Goal: Task Accomplishment & Management: Use online tool/utility

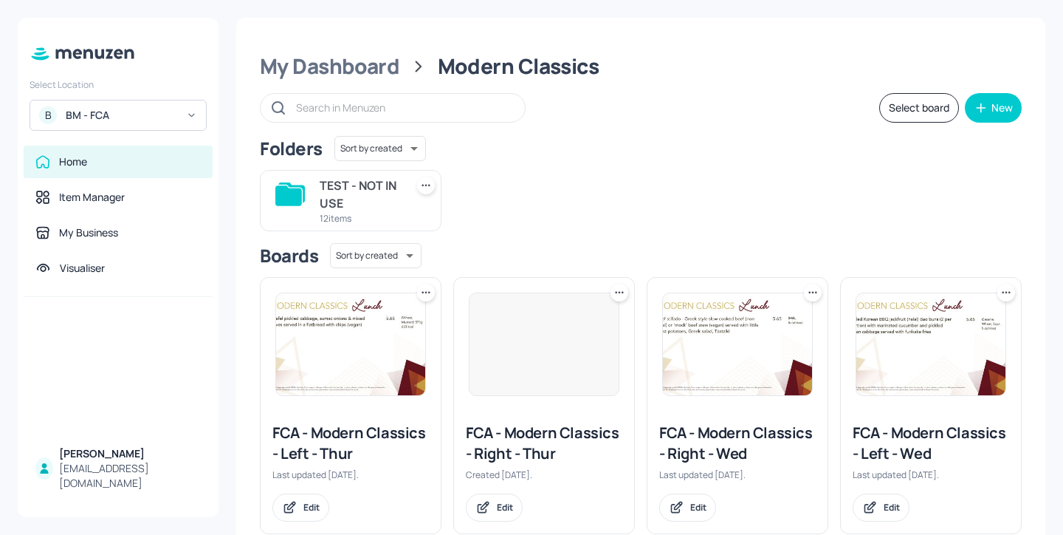
click at [155, 111] on div "BM - FCA" at bounding box center [121, 115] width 111 height 15
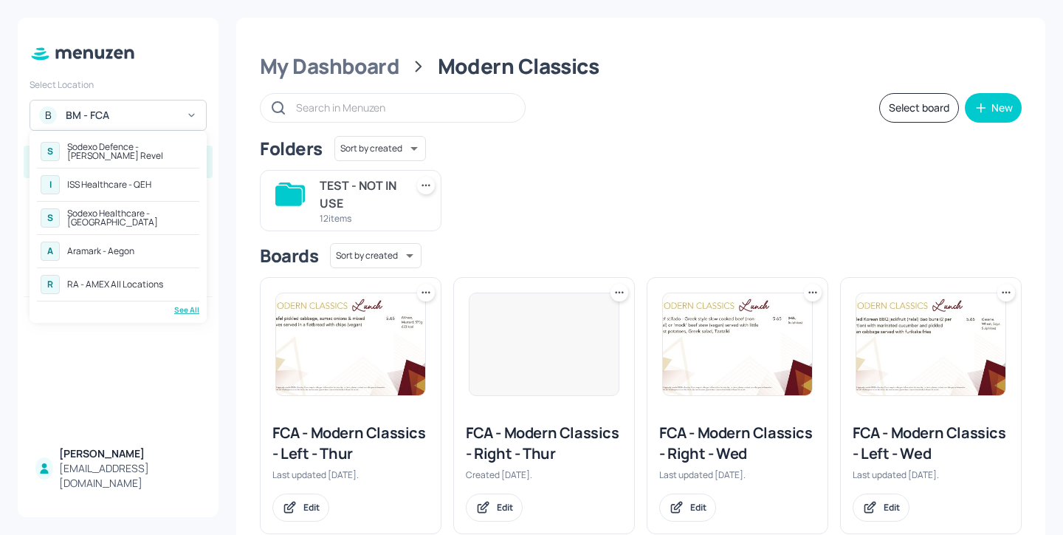
click at [179, 308] on div "See All" at bounding box center [118, 309] width 162 height 11
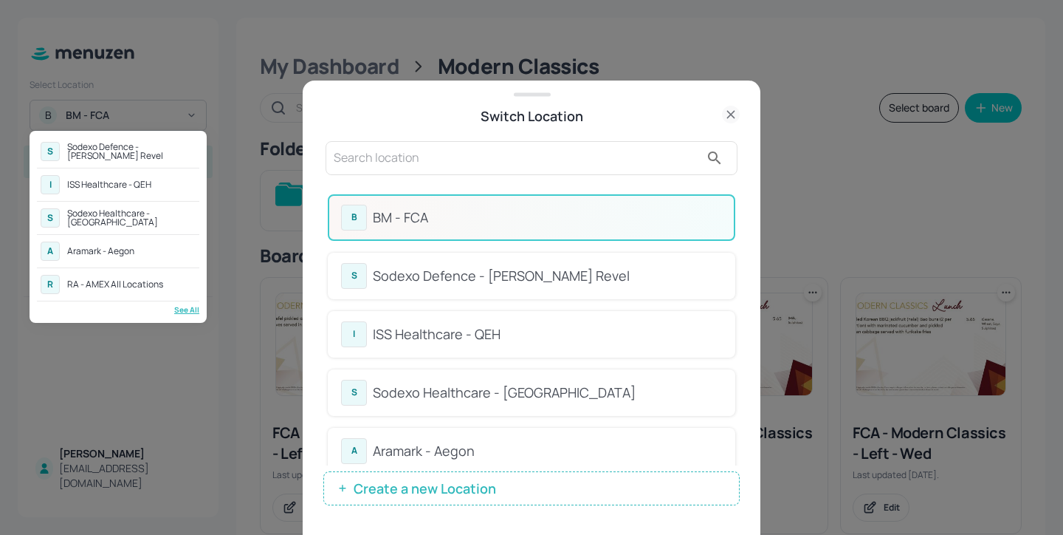
click at [436, 165] on div at bounding box center [531, 267] width 1063 height 535
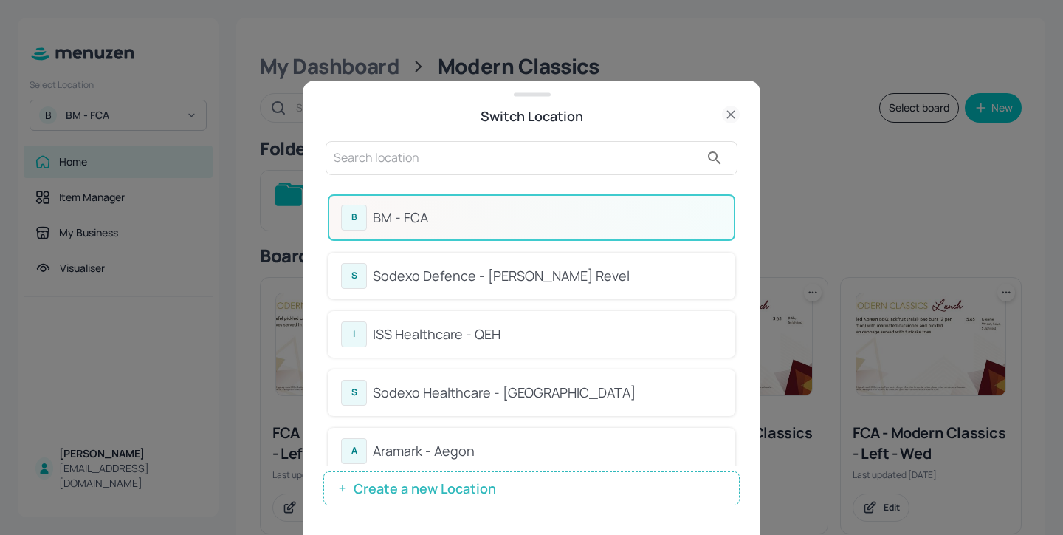
click at [408, 156] on input "text" at bounding box center [517, 158] width 366 height 24
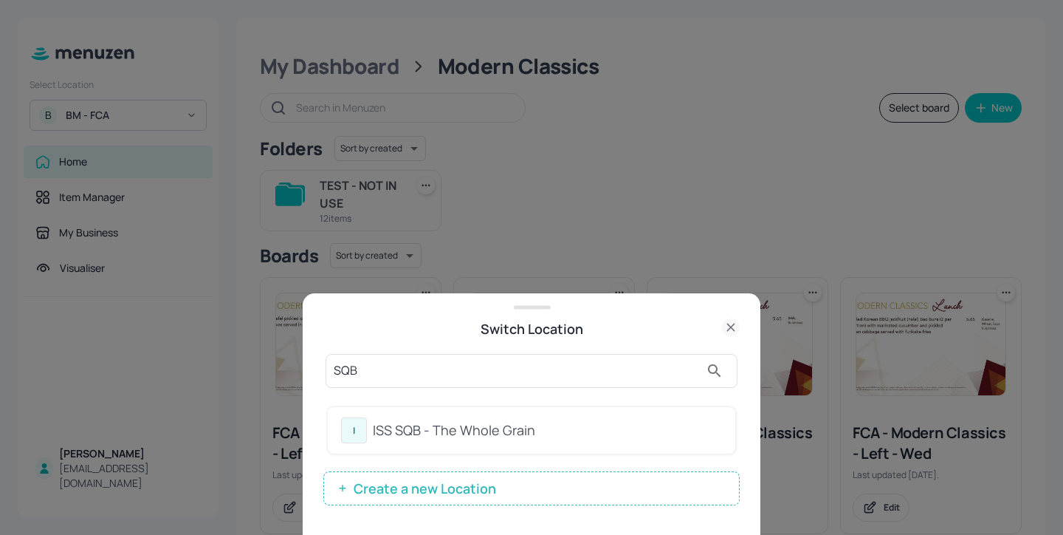
type input "SQB"
click at [562, 435] on div "ISS SQB - The Whole Grain" at bounding box center [547, 430] width 349 height 20
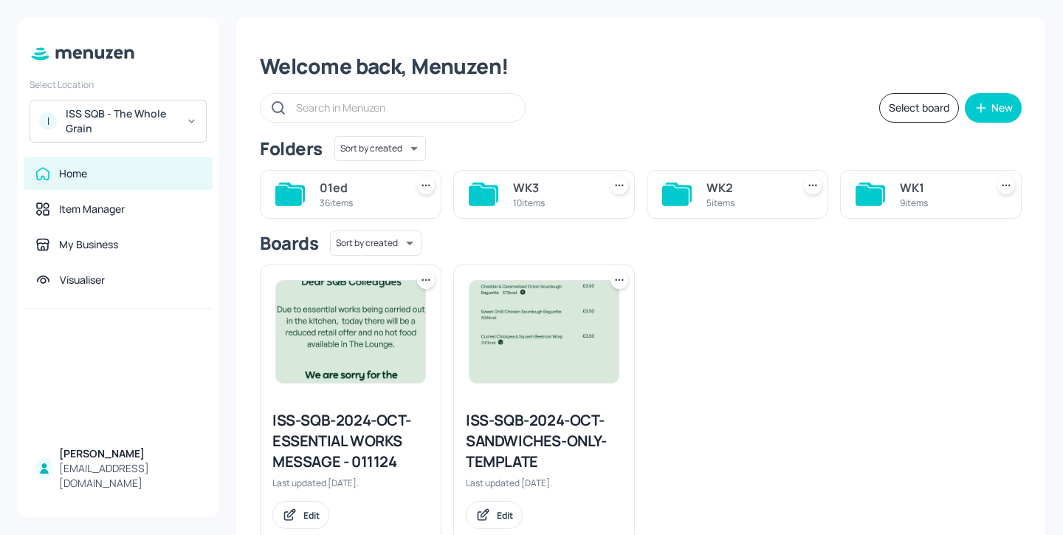
click at [735, 192] on div "WK2" at bounding box center [747, 188] width 80 height 18
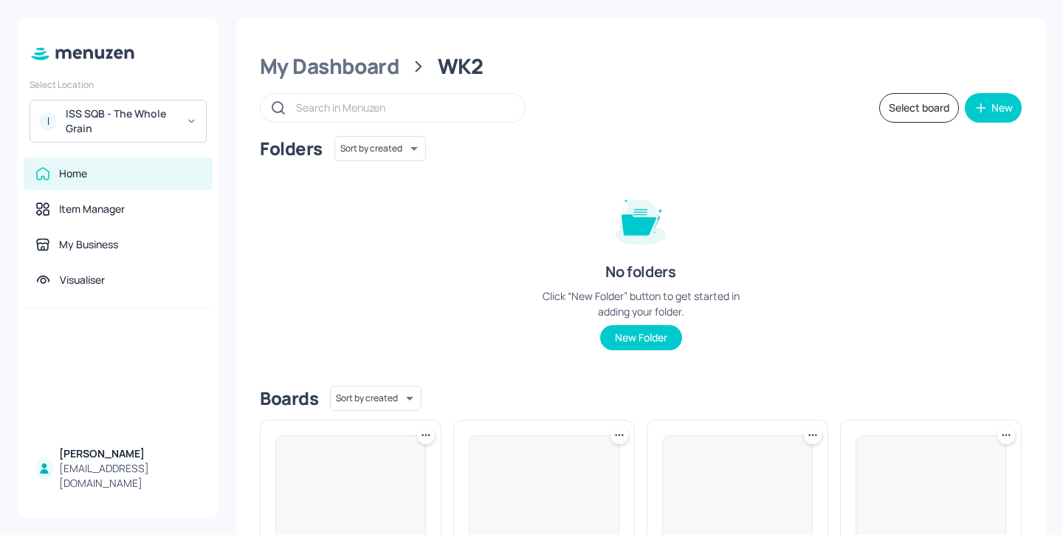
scroll to position [388, 0]
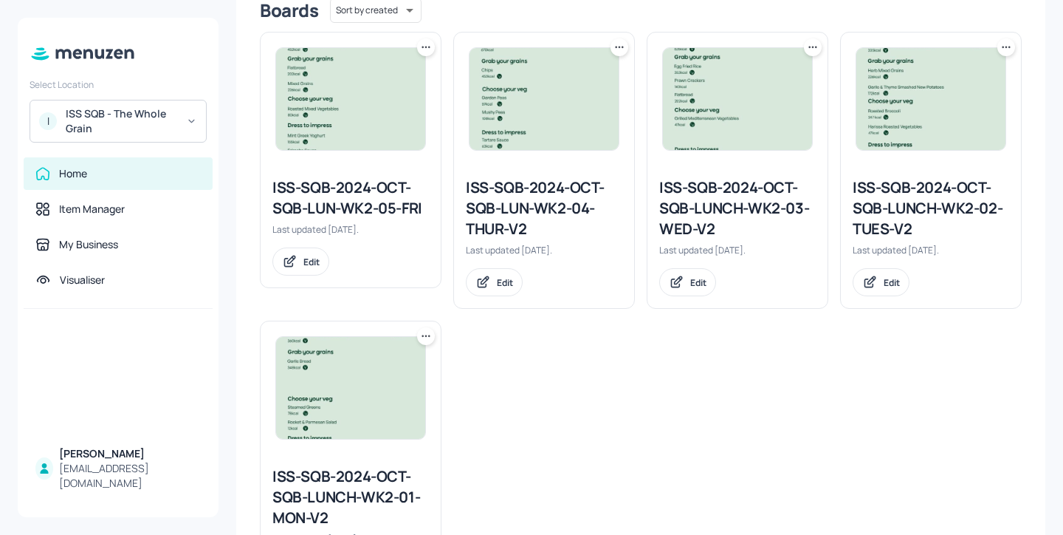
click at [575, 197] on div "ISS-SQB-2024-OCT-SQB-LUN-WK2-04-THUR-V2" at bounding box center [544, 208] width 157 height 62
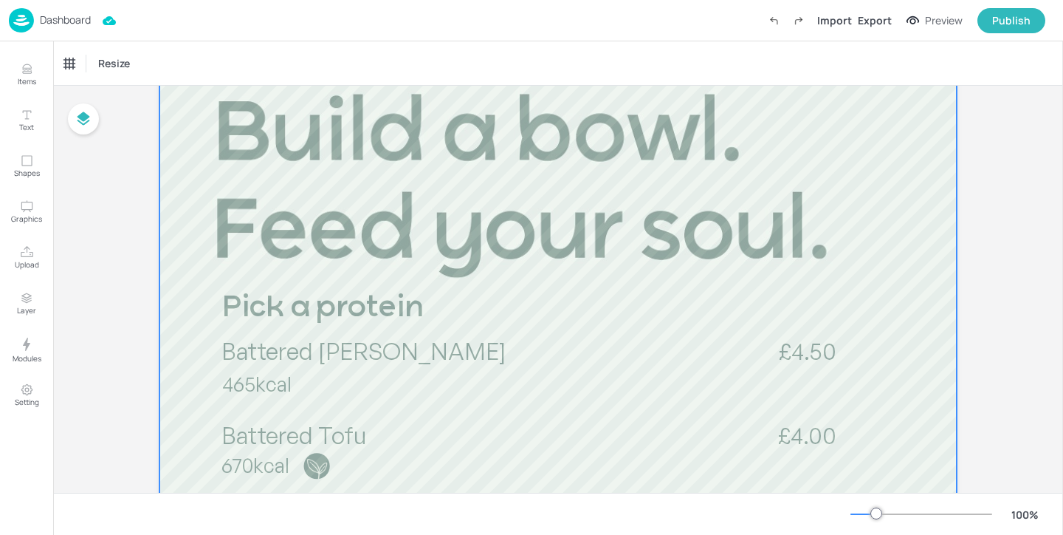
scroll to position [294, 0]
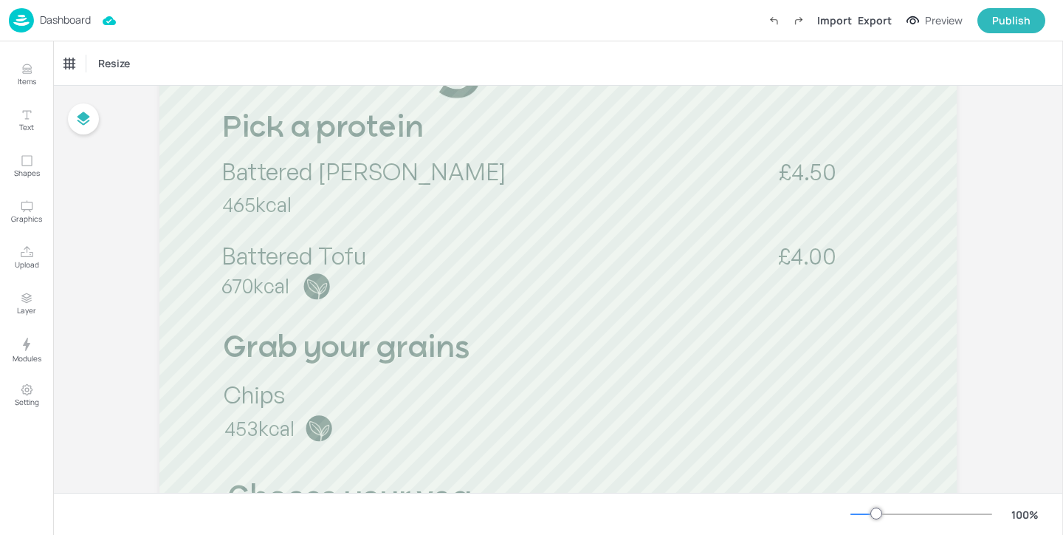
click at [67, 15] on p "Dashboard" at bounding box center [65, 20] width 51 height 10
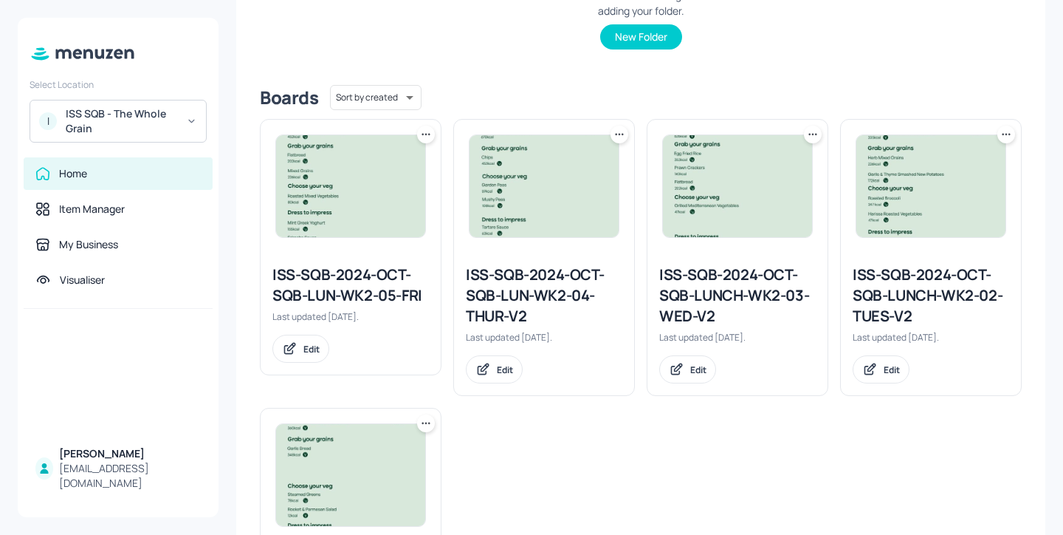
scroll to position [386, 0]
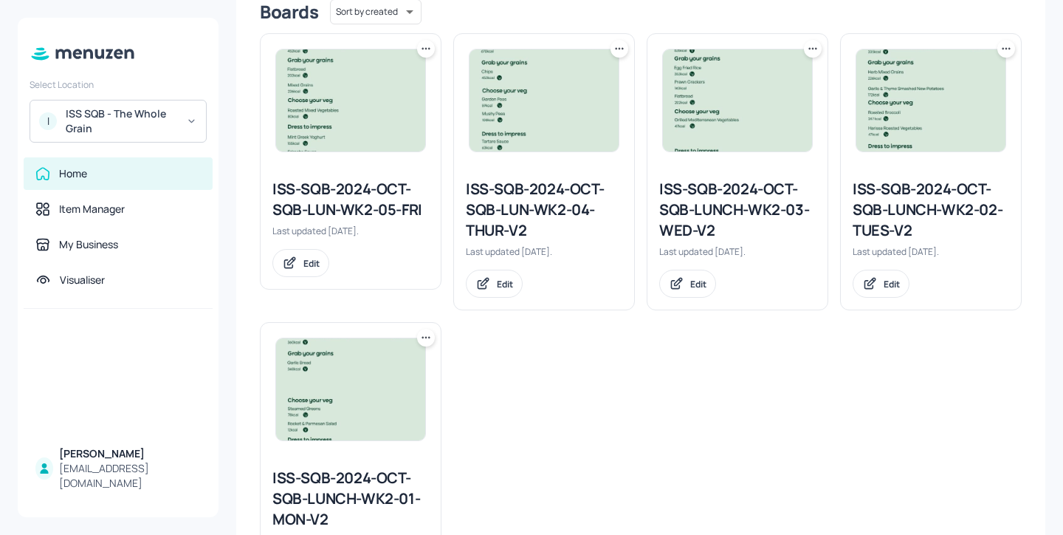
click at [911, 212] on div "ISS-SQB-2024-OCT-SQB-LUNCH-WK2-02-TUES-V2" at bounding box center [931, 210] width 157 height 62
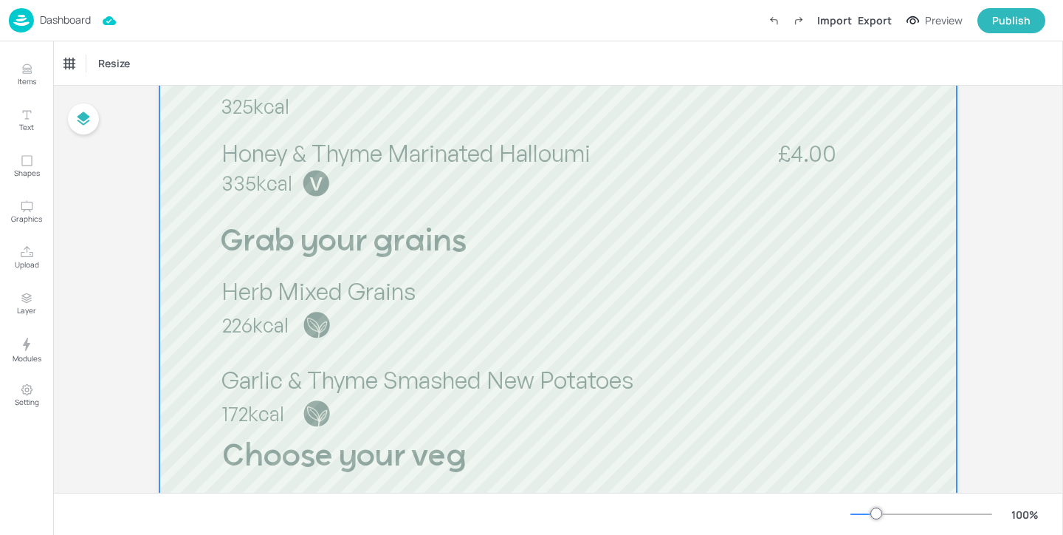
scroll to position [400, 0]
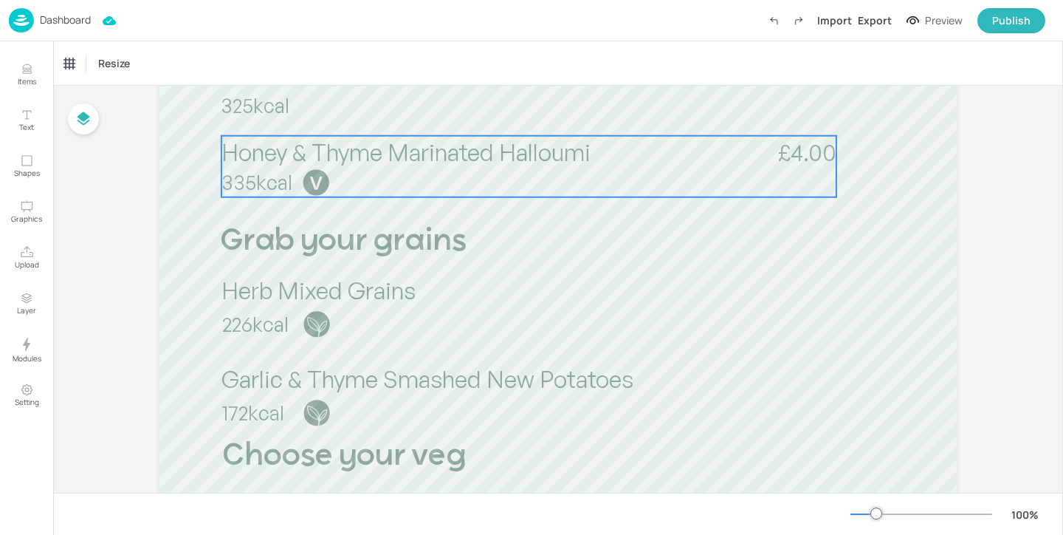
click at [498, 155] on span "Honey & Thyme Marinated Halloumi" at bounding box center [406, 152] width 369 height 30
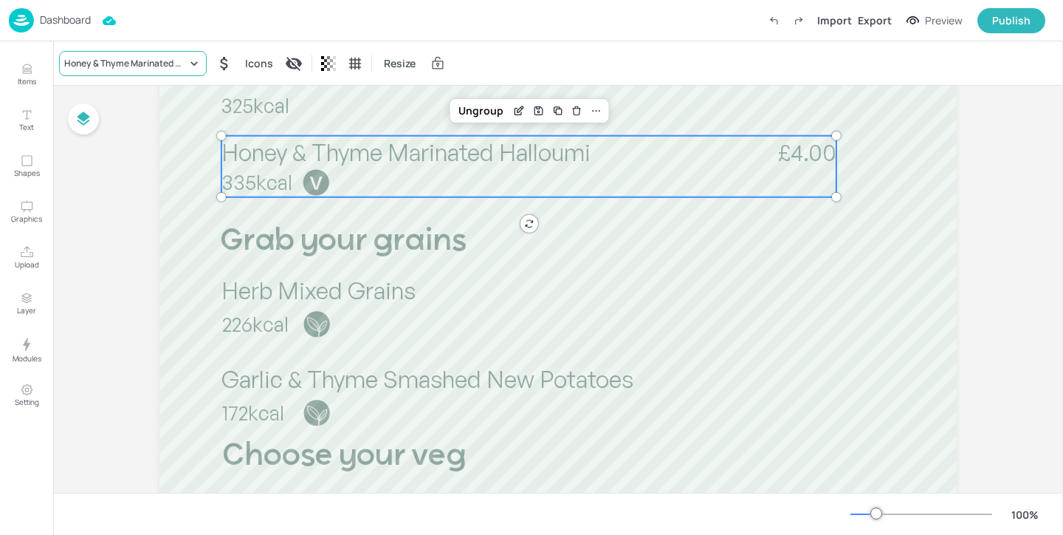
click at [108, 51] on div "Honey & Thyme Marinated Halloumi" at bounding box center [133, 63] width 148 height 25
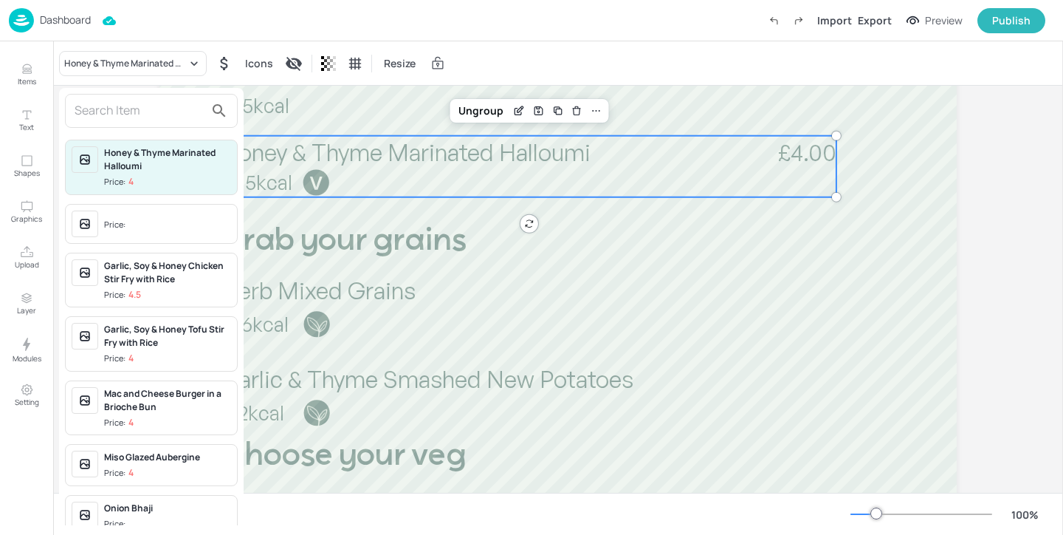
click at [119, 120] on input "text" at bounding box center [140, 111] width 130 height 24
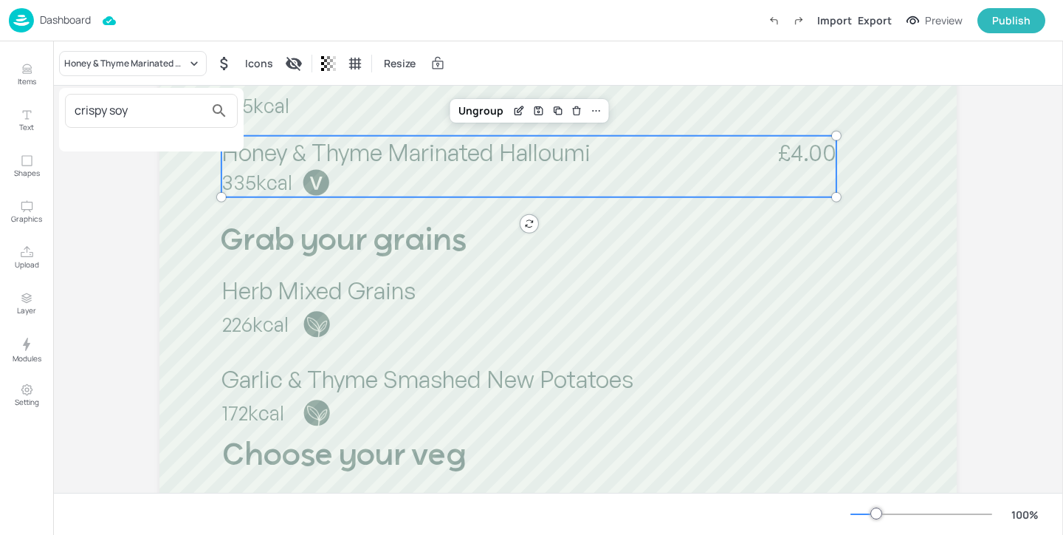
type input "crispy soy"
click at [127, 171] on div at bounding box center [531, 267] width 1063 height 535
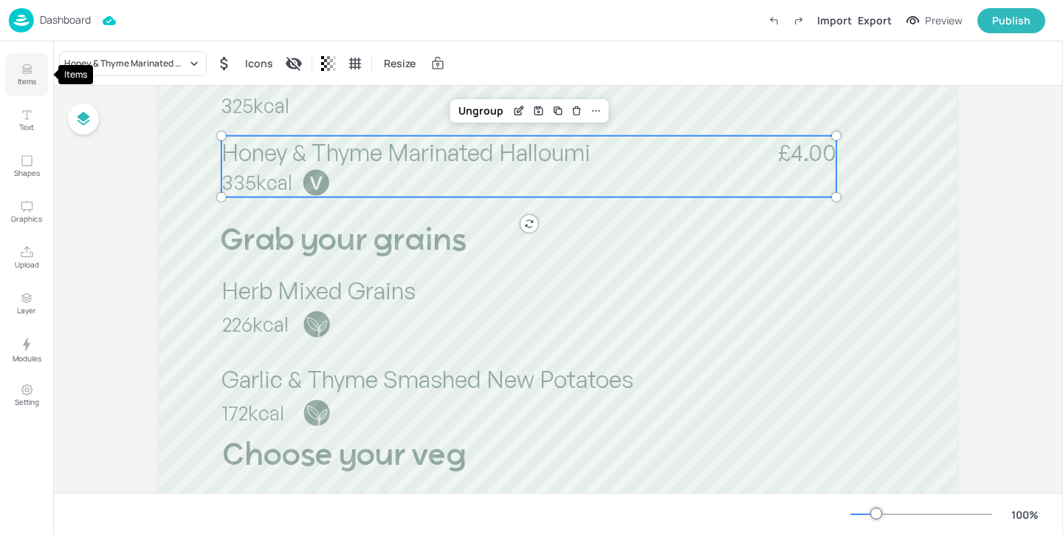
click at [40, 76] on button "Items" at bounding box center [26, 74] width 43 height 43
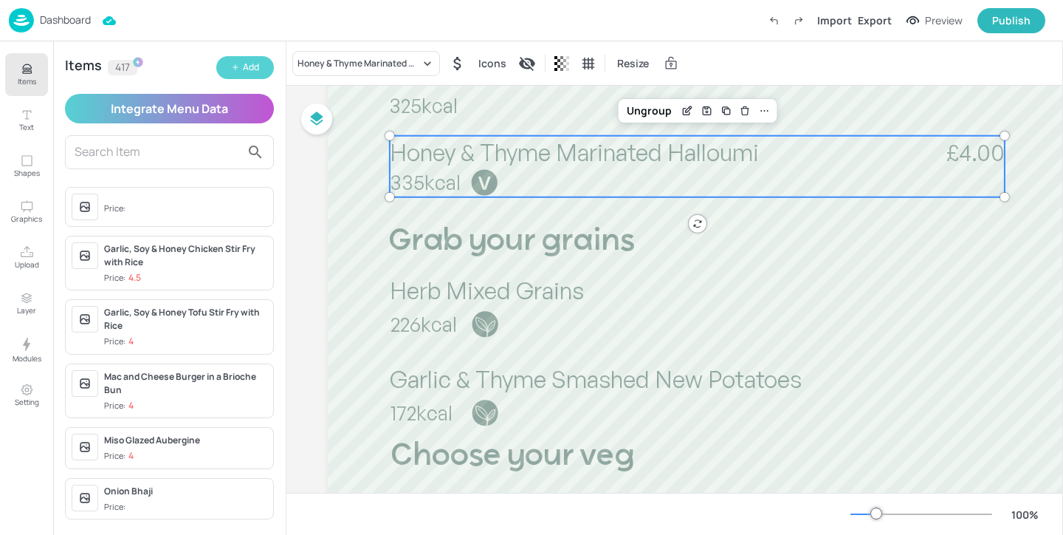
click at [253, 75] on button "Add" at bounding box center [245, 67] width 58 height 23
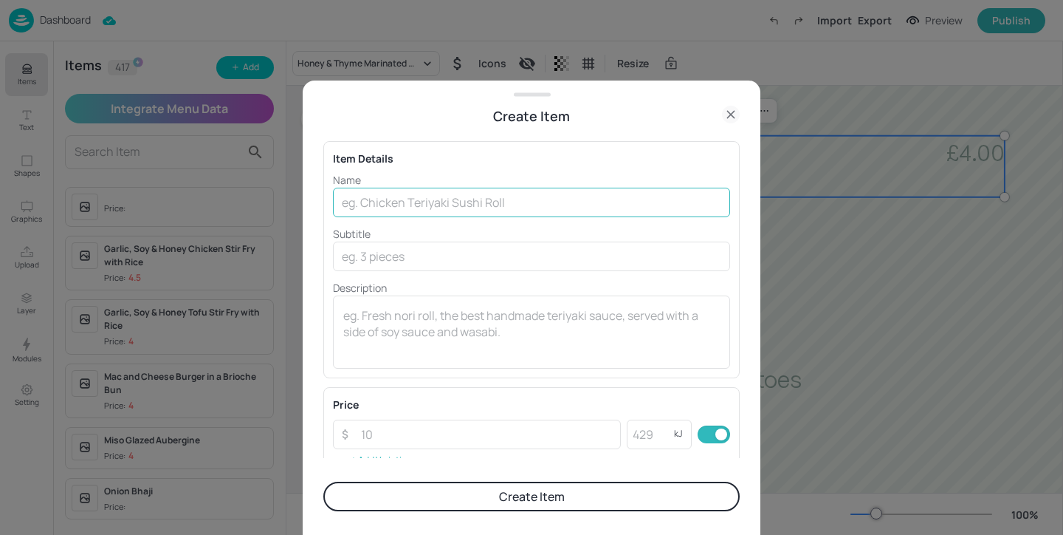
click at [428, 197] on input "text" at bounding box center [531, 203] width 397 height 30
paste input "Crispy soy and chilli tofu"
type input "Crispy soy and chilli tofu"
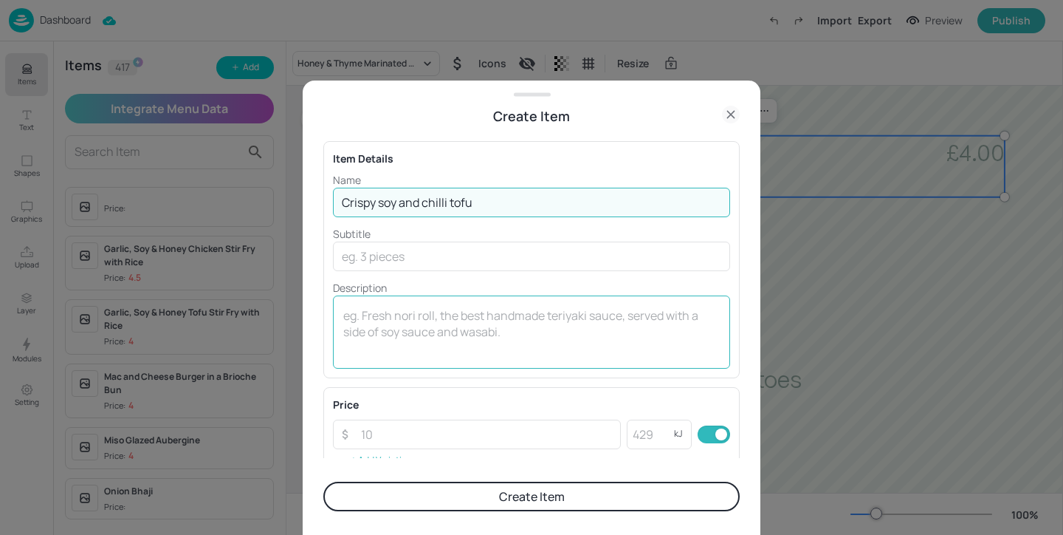
click at [433, 315] on textarea at bounding box center [531, 331] width 377 height 49
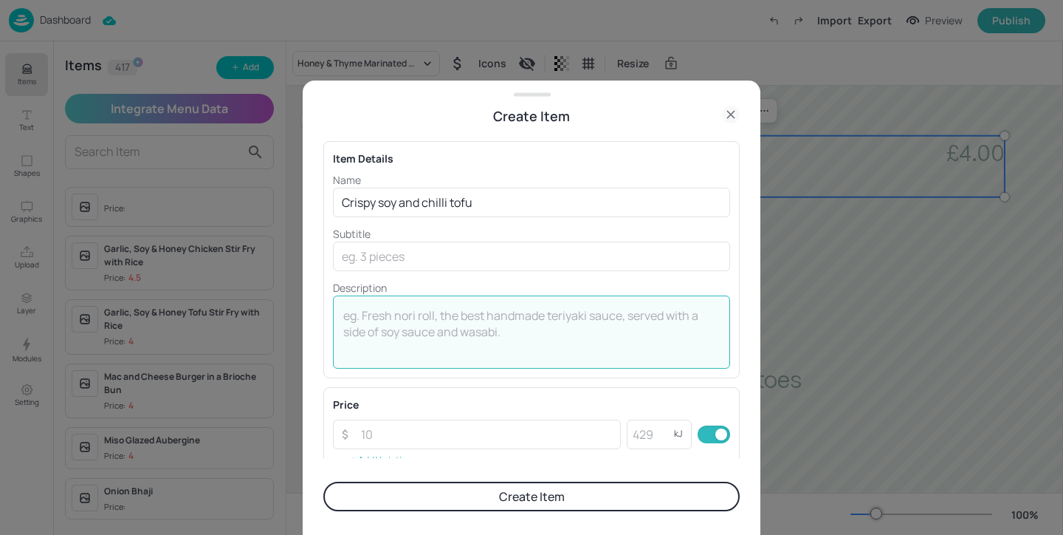
paste textarea "122kcal"
type textarea "122kcal"
click at [396, 447] on input "number" at bounding box center [486, 434] width 269 height 30
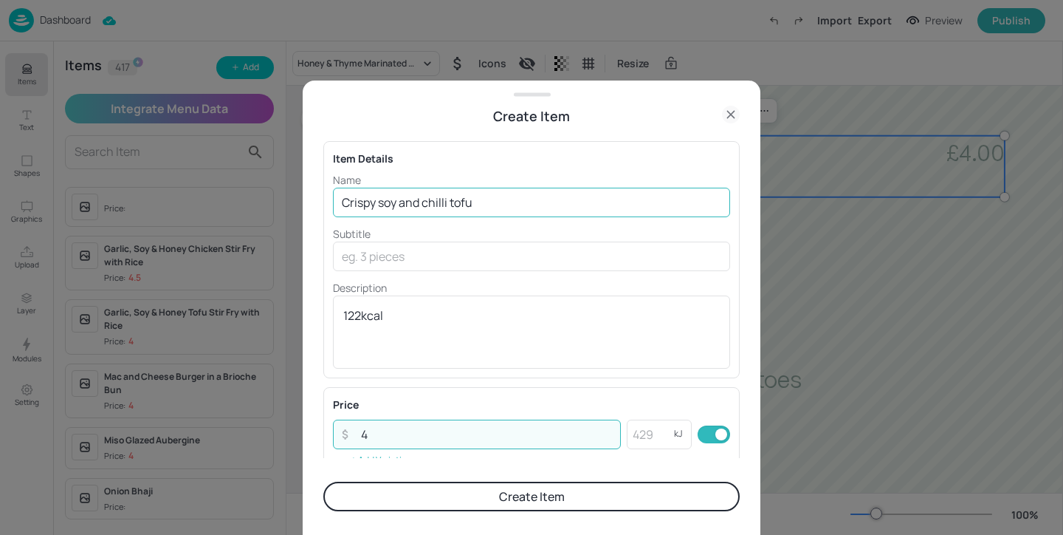
type input "4"
click at [385, 205] on input "Crispy soy and chilli tofu" at bounding box center [531, 203] width 397 height 30
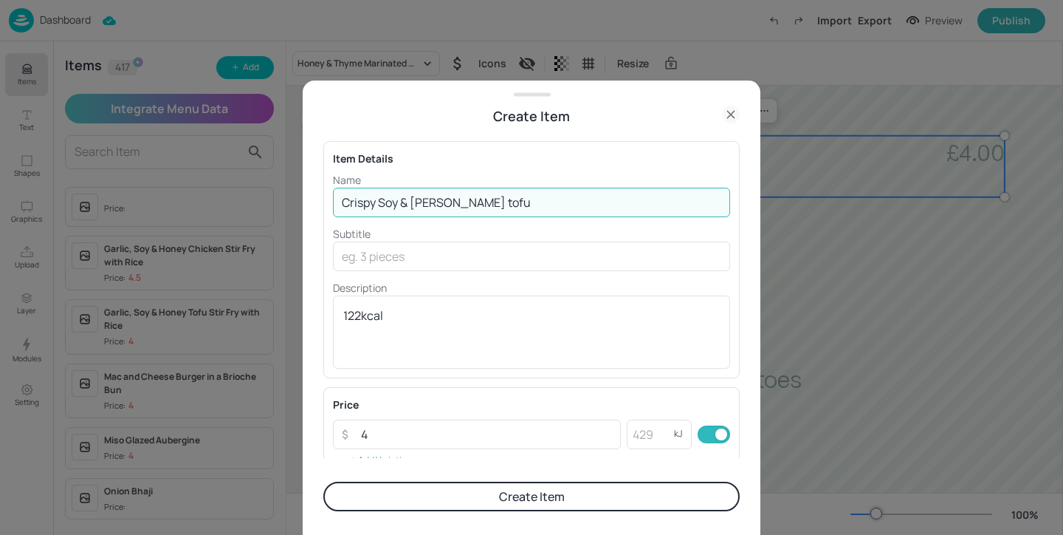
click at [444, 204] on input "Crispy Soy & [PERSON_NAME] tofu" at bounding box center [531, 203] width 397 height 30
type input "Crispy Soy & Chilli Tofu"
click at [473, 510] on button "Create Item" at bounding box center [531, 496] width 416 height 30
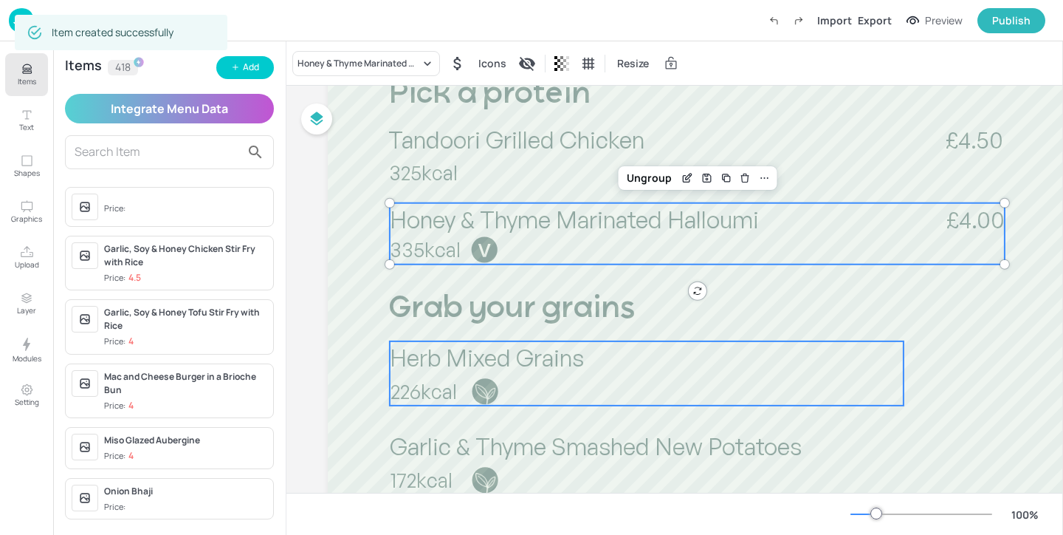
scroll to position [315, 0]
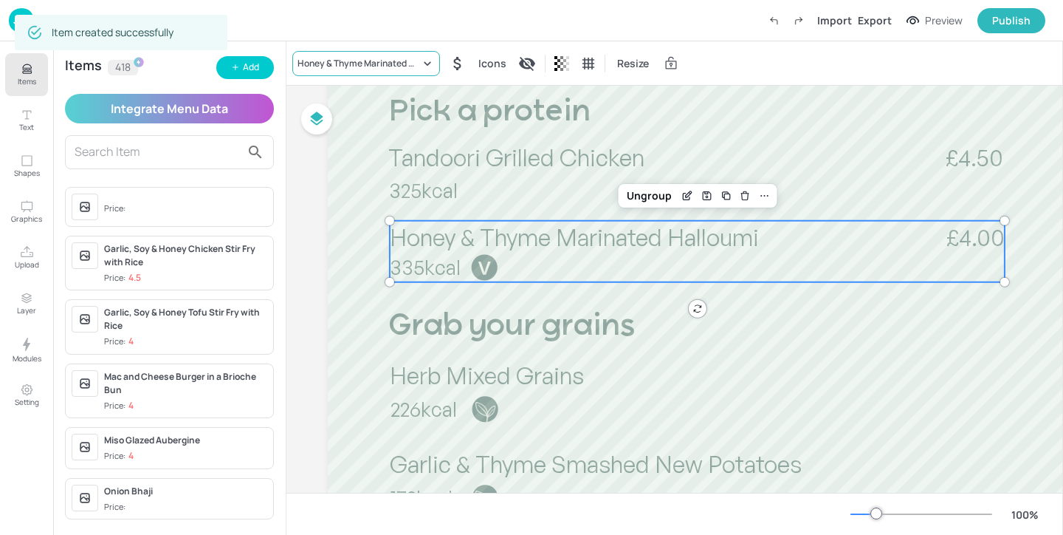
click at [345, 61] on div "Honey & Thyme Marinated Halloumi" at bounding box center [359, 63] width 123 height 13
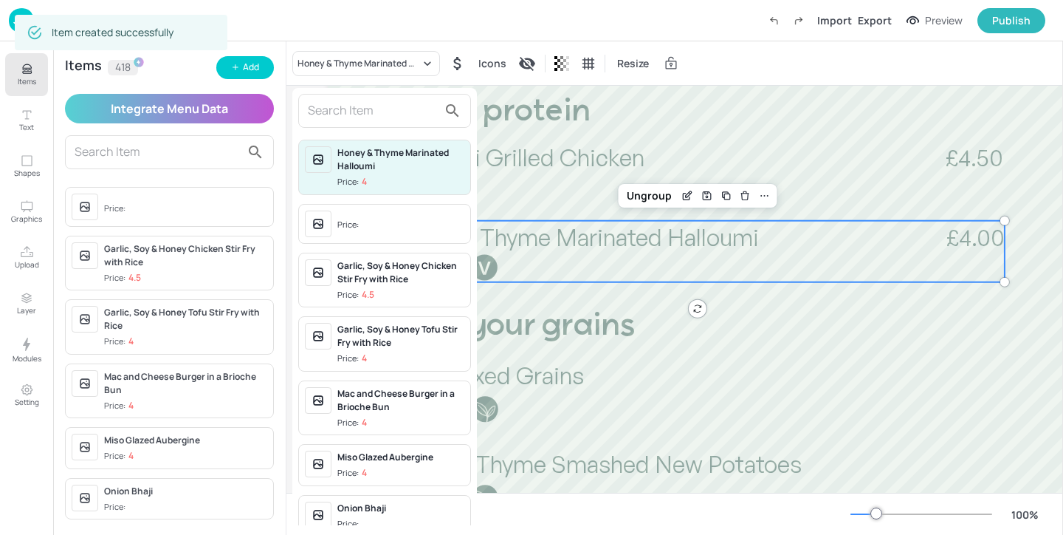
click at [375, 117] on input "text" at bounding box center [373, 111] width 130 height 24
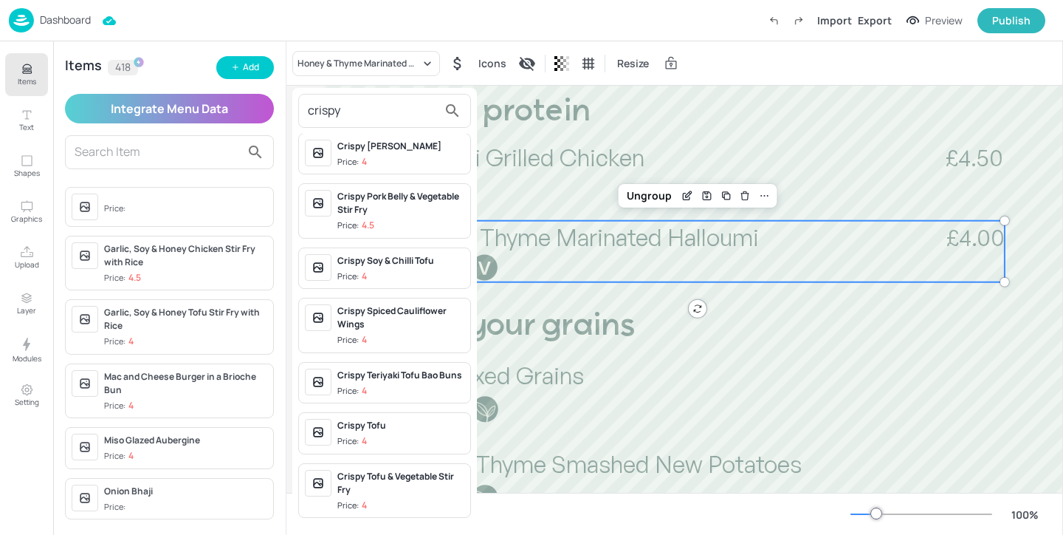
scroll to position [351, 0]
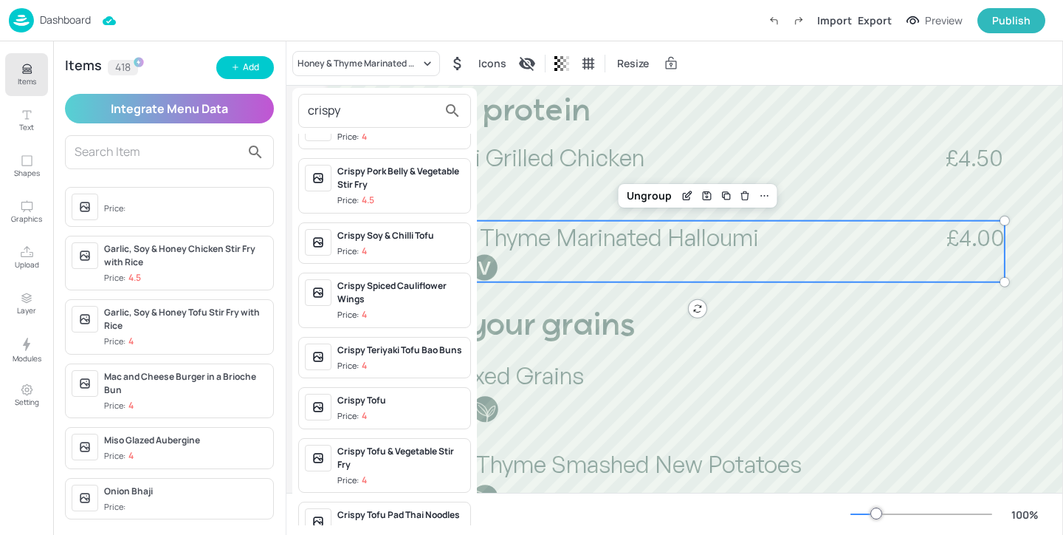
type input "crispy"
click at [426, 253] on span "Price: 4" at bounding box center [400, 251] width 127 height 13
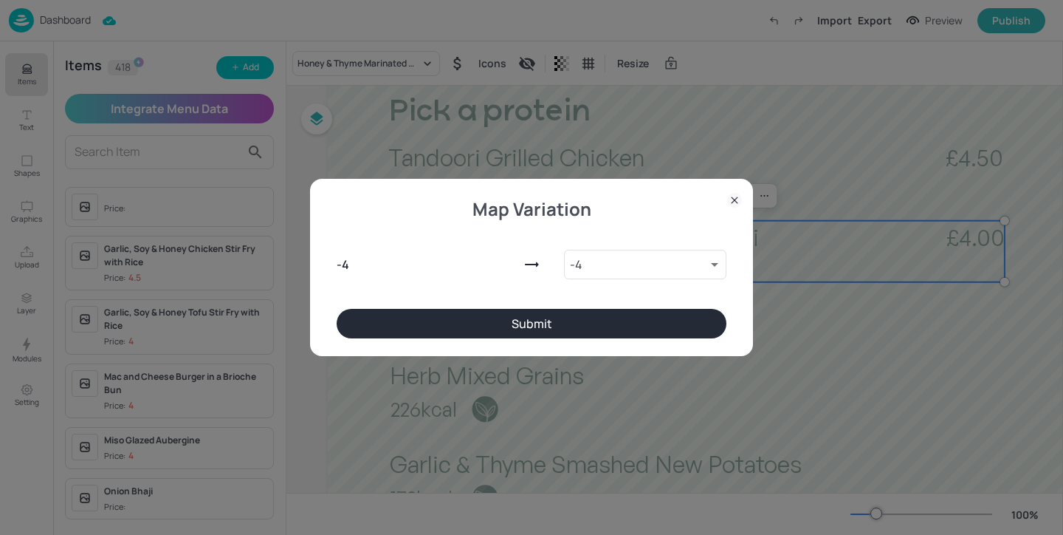
click at [489, 325] on button "Submit" at bounding box center [532, 324] width 390 height 30
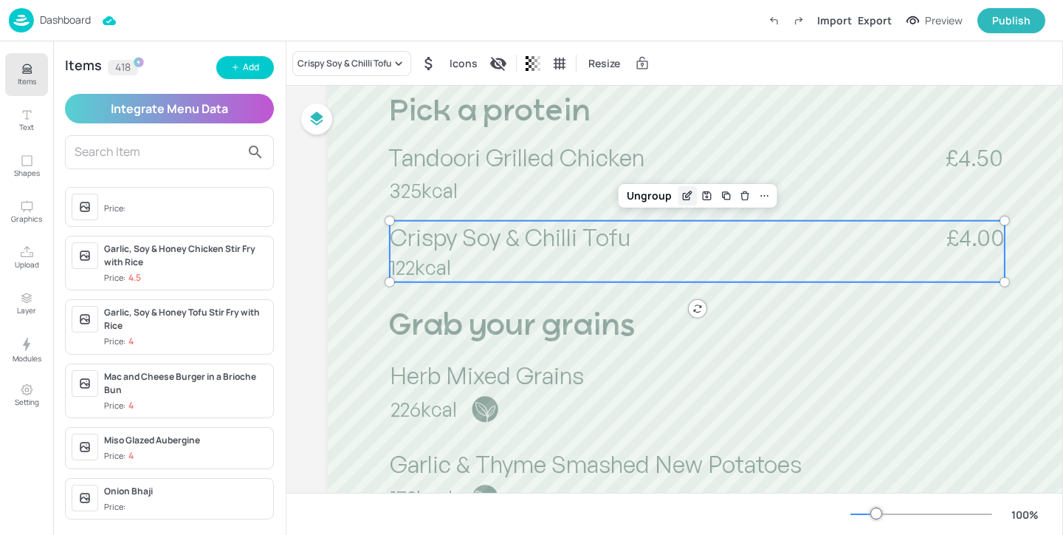
click at [684, 198] on icon "Edit Item" at bounding box center [688, 196] width 13 height 12
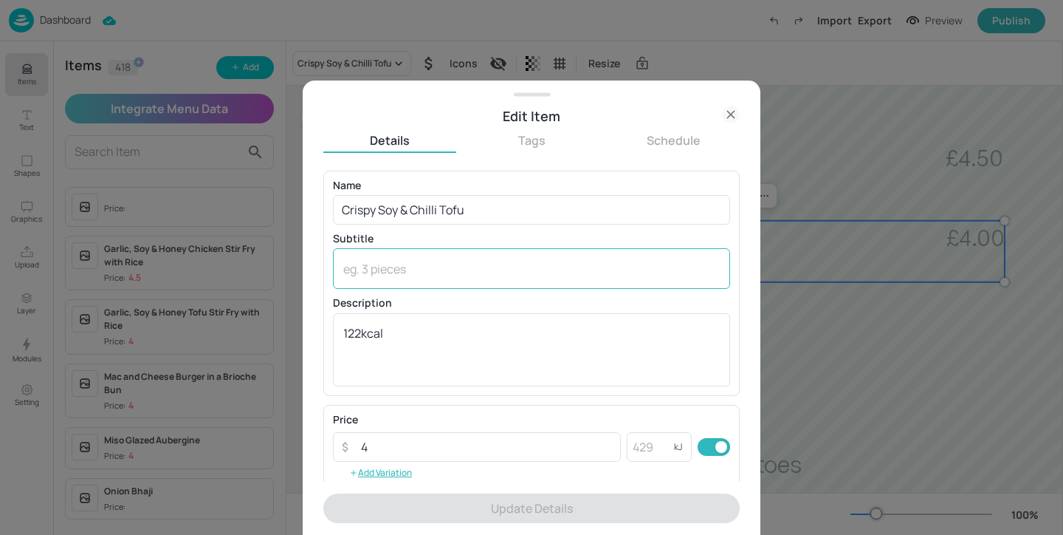
scroll to position [236, 0]
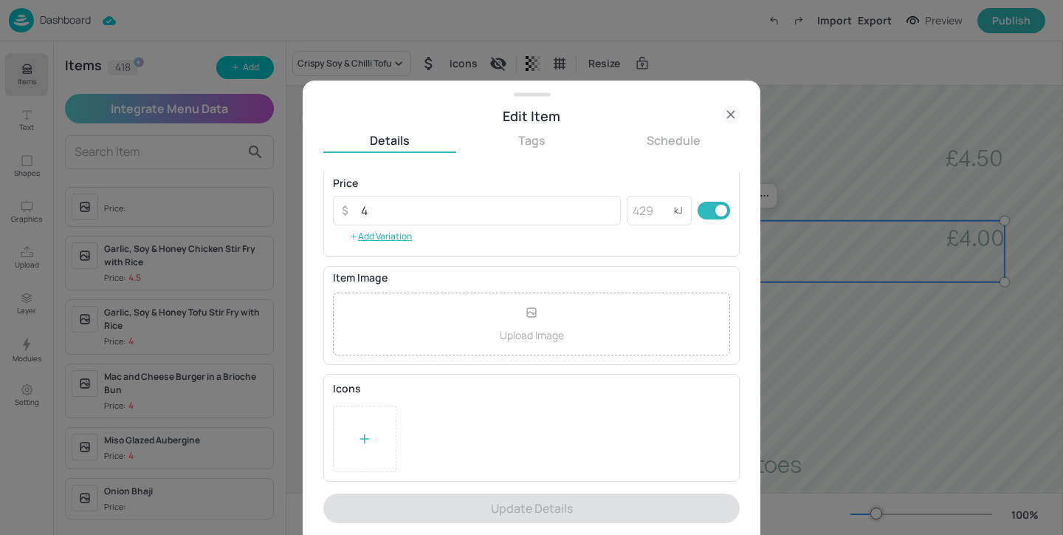
click at [357, 426] on div at bounding box center [364, 438] width 63 height 66
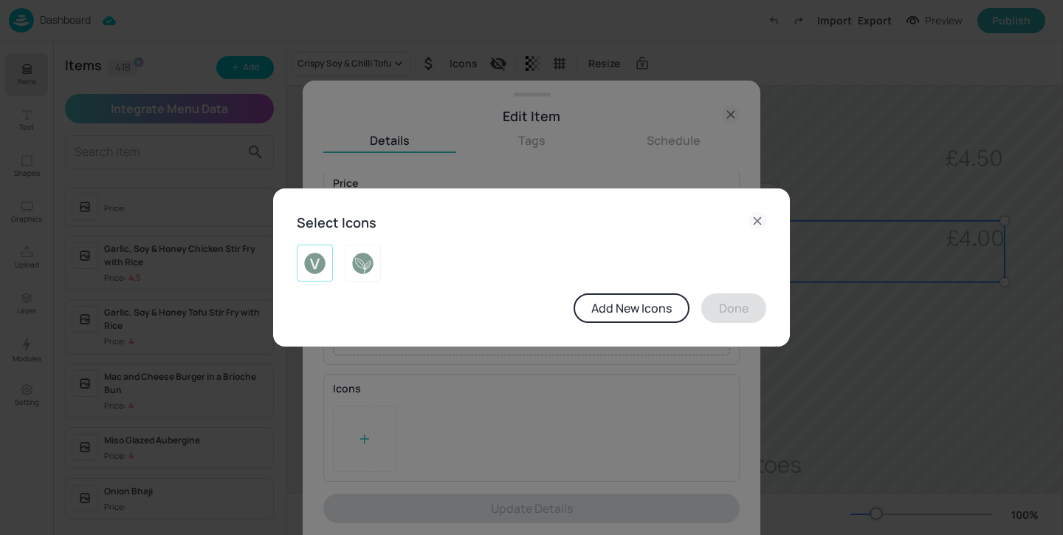
click at [326, 268] on img at bounding box center [314, 263] width 23 height 24
click at [742, 303] on button "Done" at bounding box center [733, 308] width 65 height 30
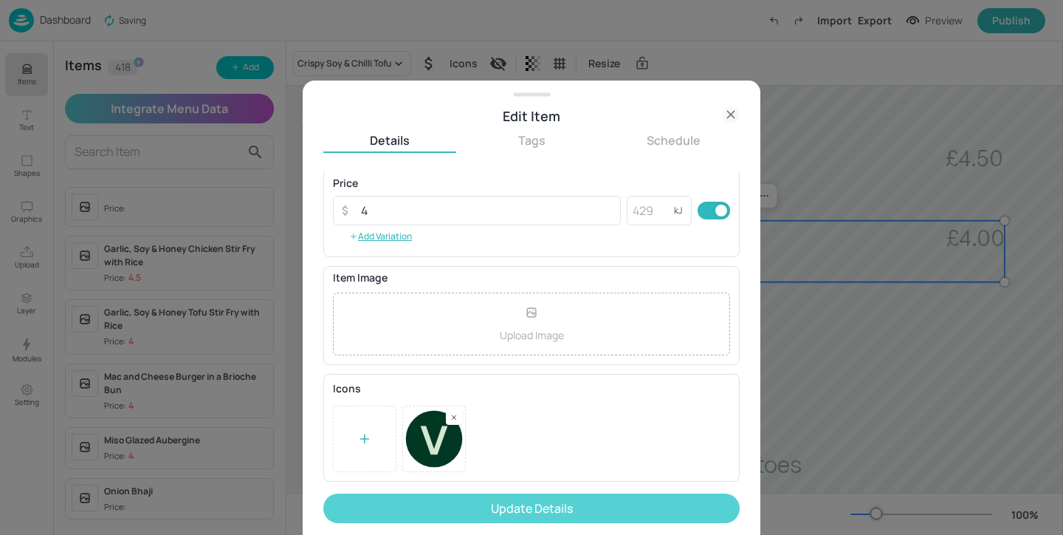
click at [564, 515] on button "Update Details" at bounding box center [531, 508] width 416 height 30
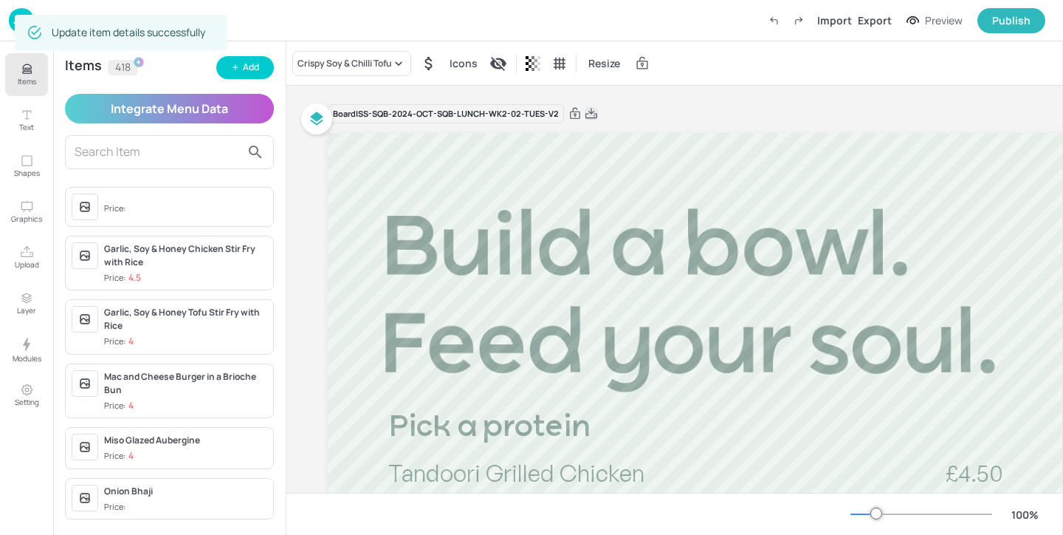
click at [590, 113] on icon at bounding box center [592, 113] width 12 height 10
